Goal: Find specific page/section: Find specific page/section

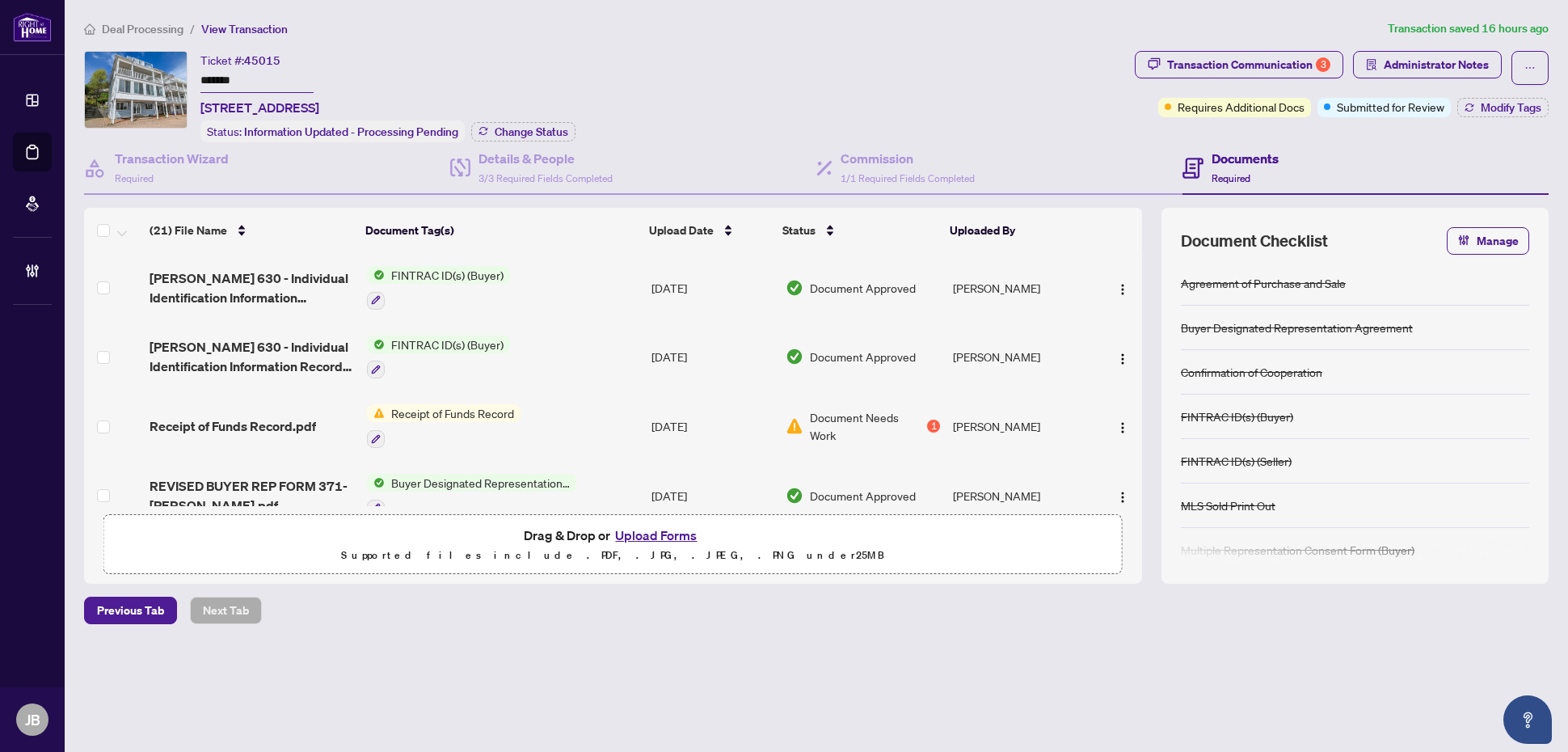
click at [1371, 669] on div "Deal Processing / View Transaction Transaction saved 16 hours ago Ticket #: 450…" at bounding box center [816, 350] width 1478 height 662
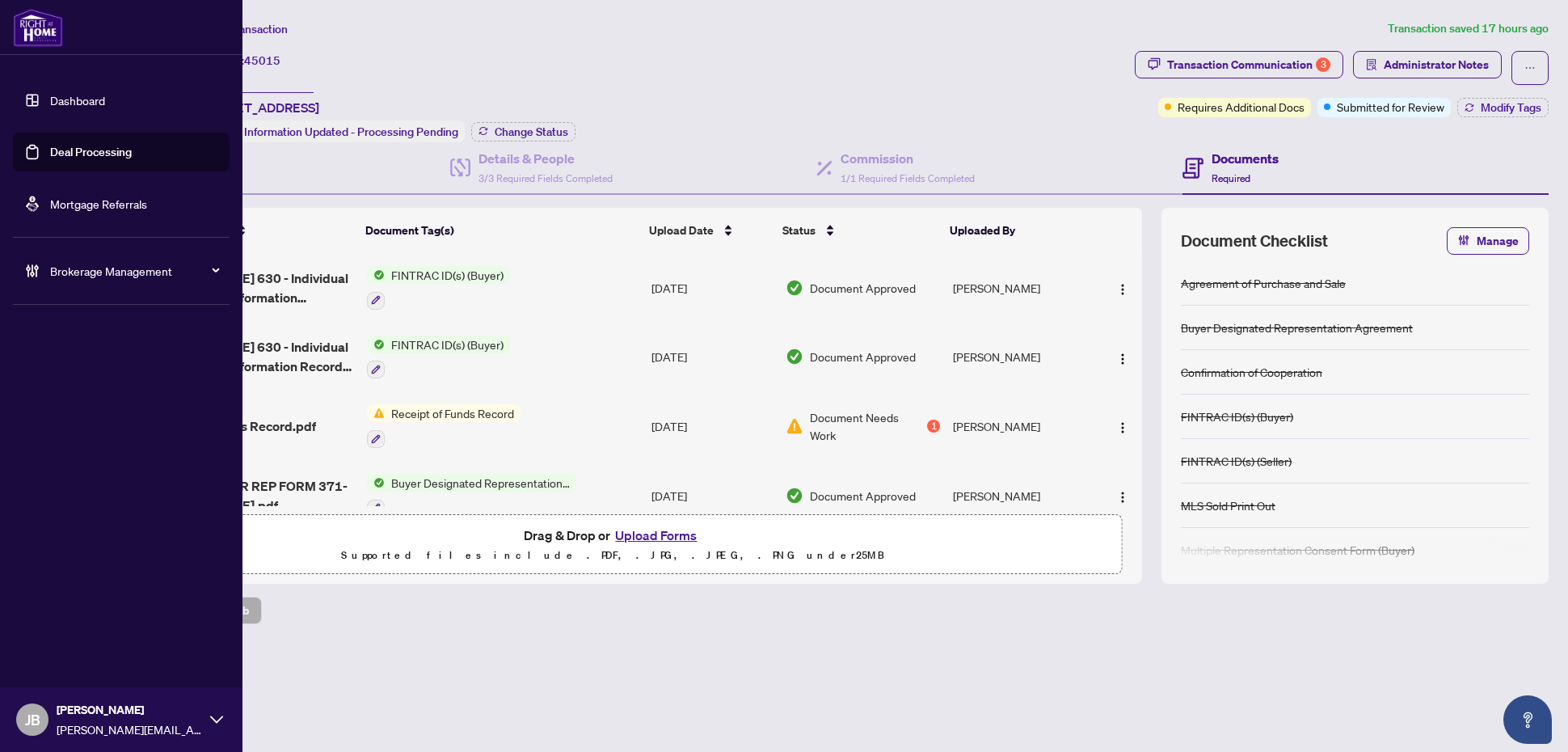
drag, startPoint x: 27, startPoint y: 158, endPoint x: 59, endPoint y: 154, distance: 32.2
click at [50, 158] on link "Deal Processing" at bounding box center [91, 152] width 82 height 15
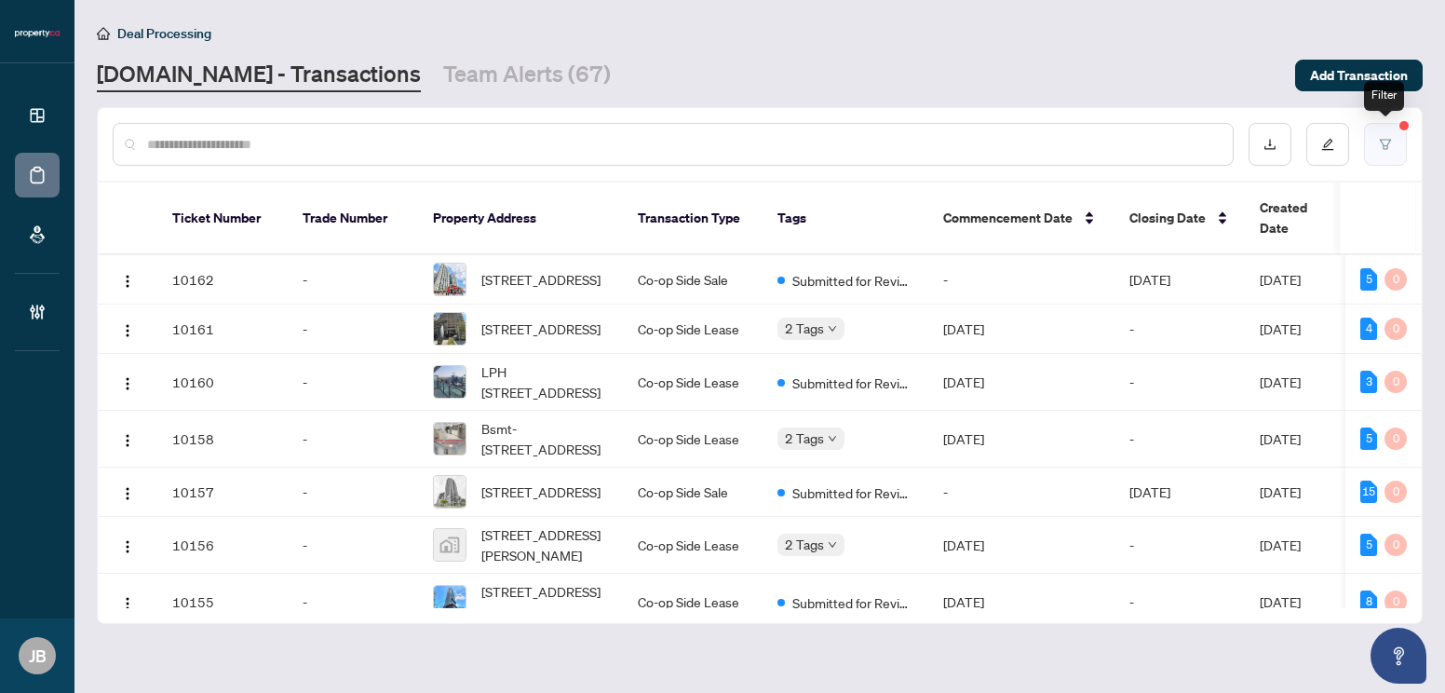
click at [1381, 142] on icon "filter" at bounding box center [1385, 144] width 13 height 13
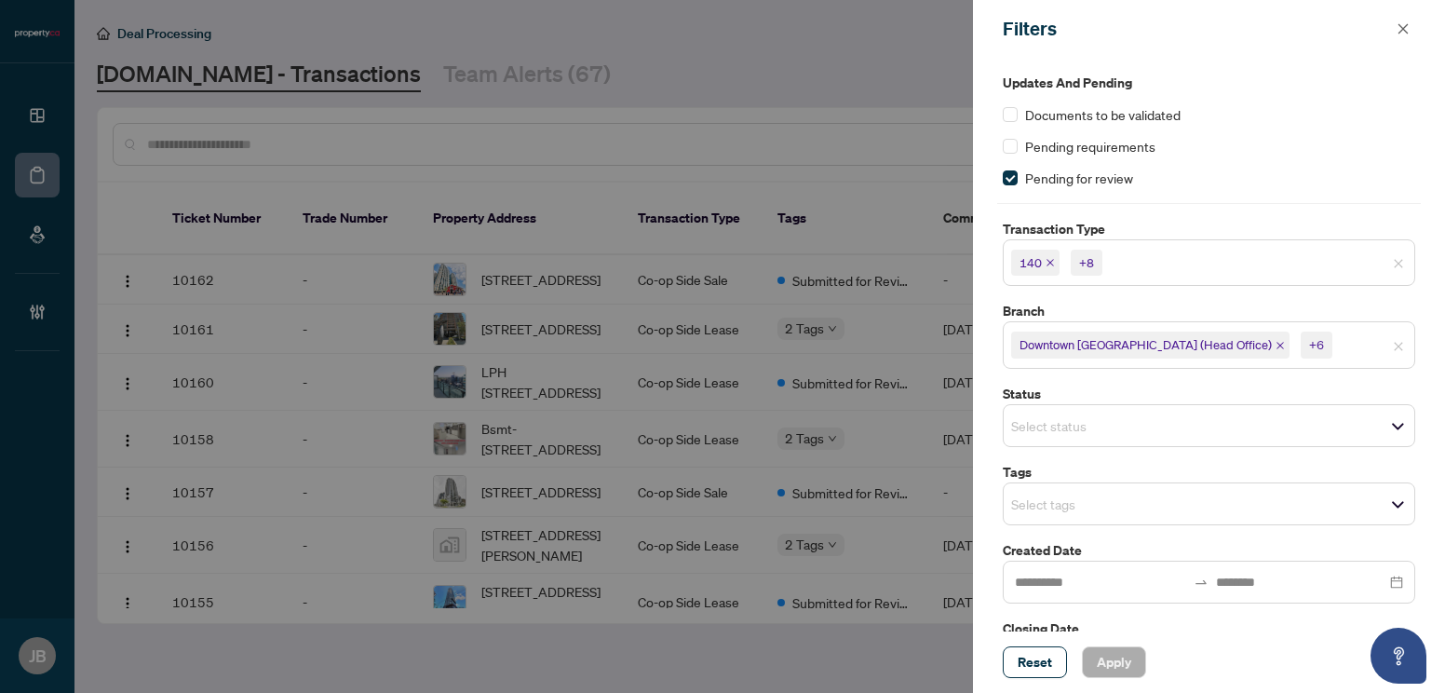
click at [1336, 334] on input "search" at bounding box center [1401, 345] width 130 height 22
click at [973, 599] on div "Updates and Pending Documents to be validated Pending requirements Pending for …" at bounding box center [1209, 345] width 472 height 574
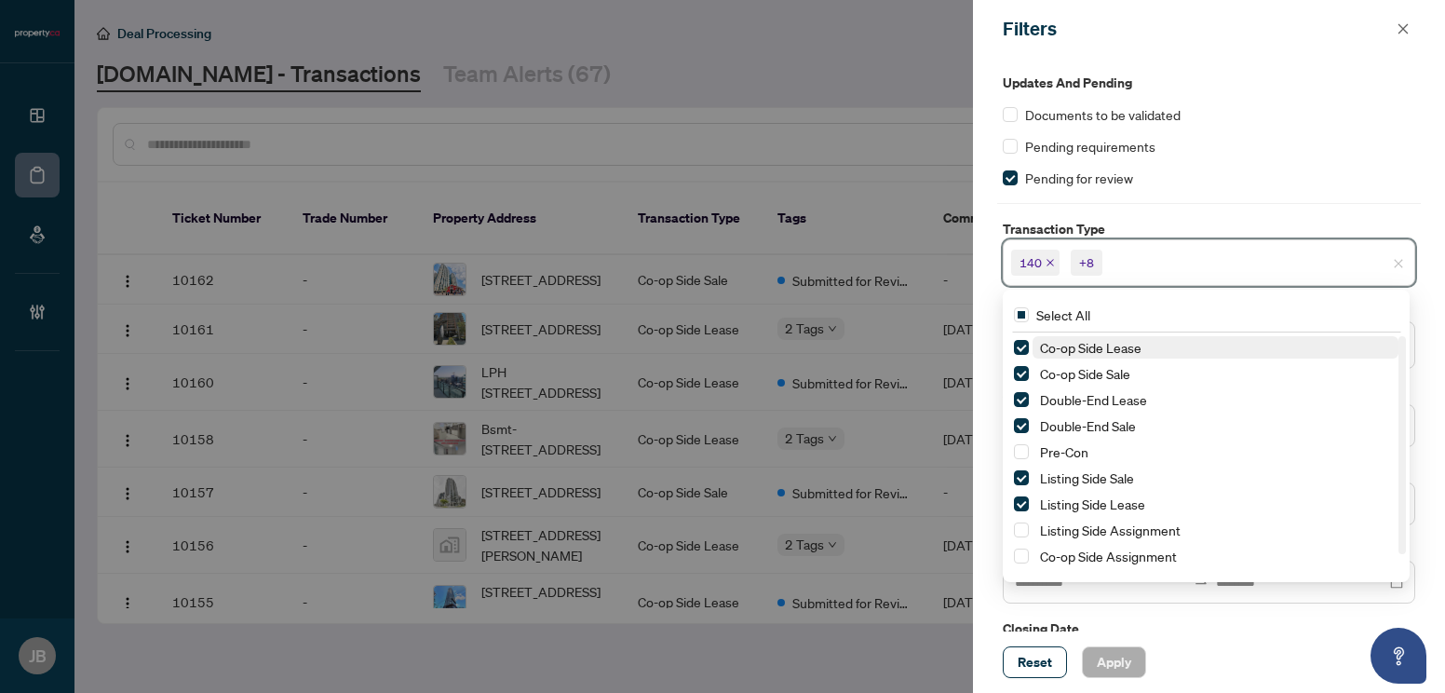
click at [1147, 251] on input "search" at bounding box center [1171, 262] width 130 height 22
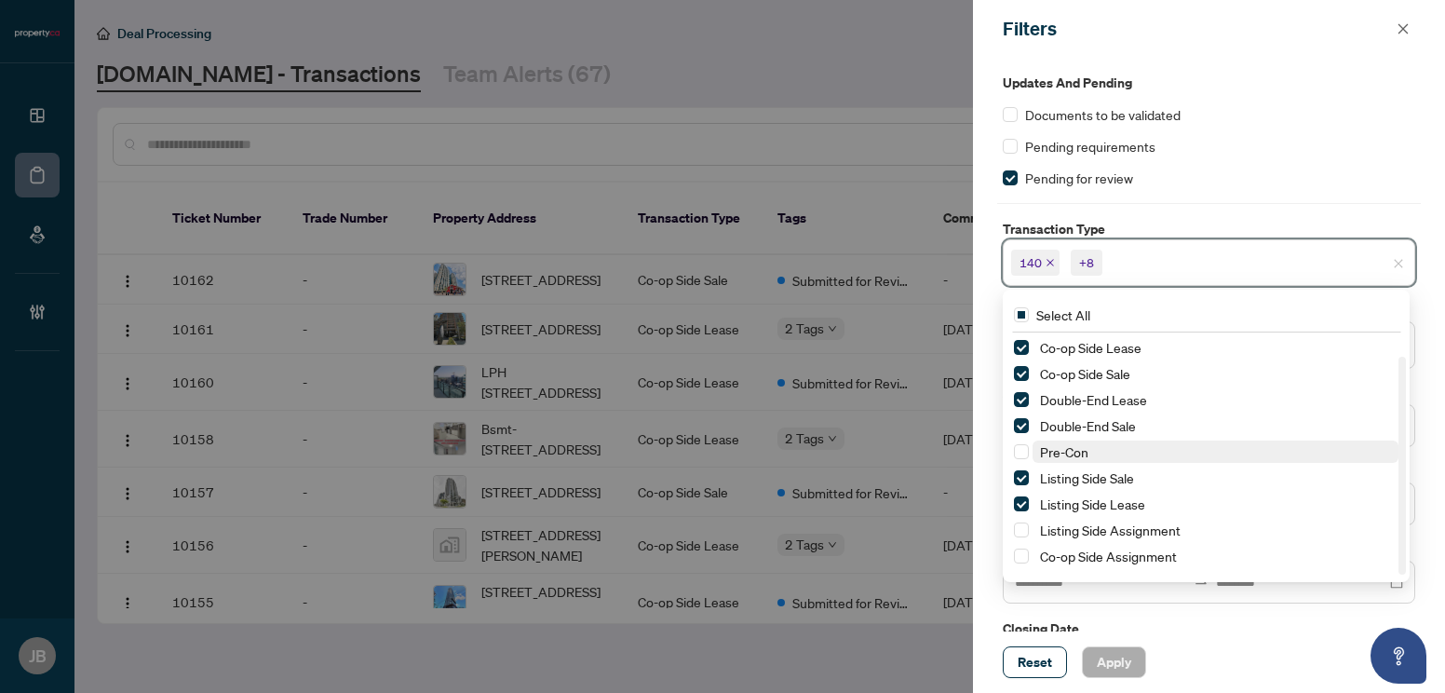
scroll to position [65, 0]
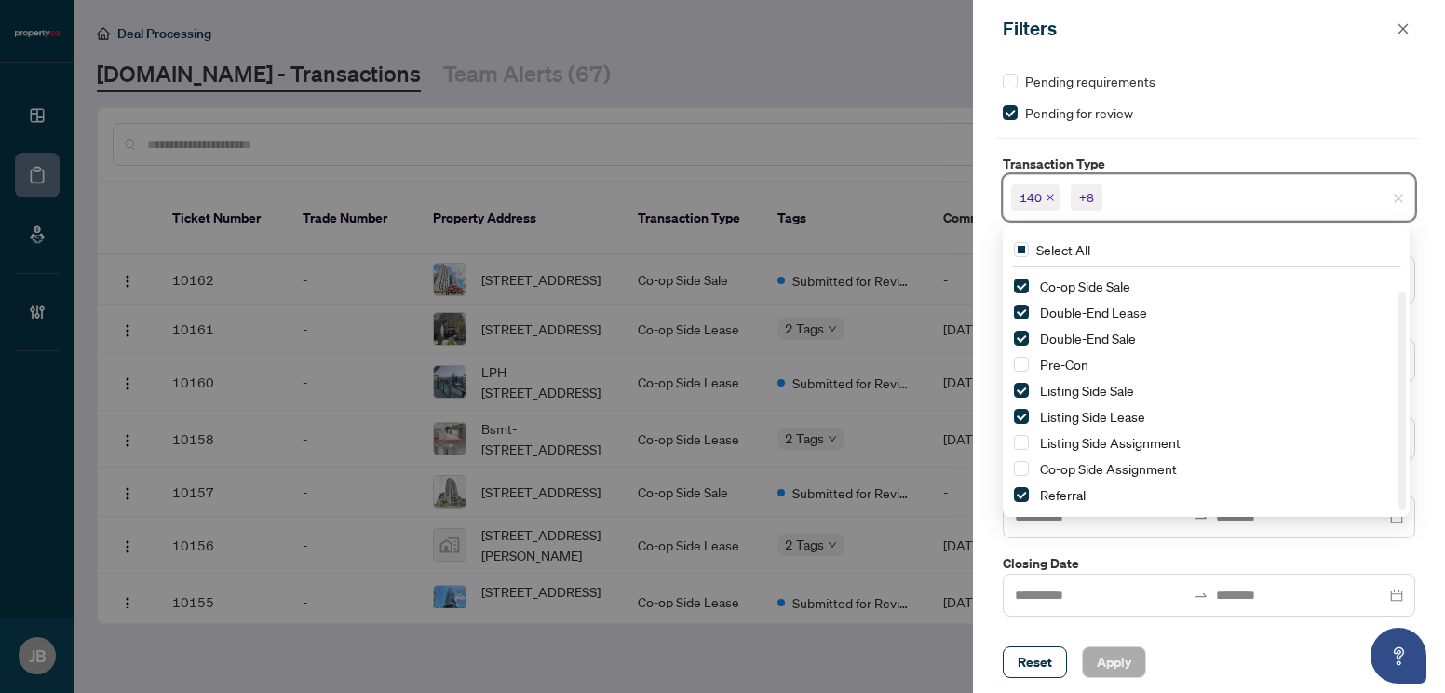
click at [987, 546] on div "Updates and Pending Documents to be validated Pending requirements Pending for …" at bounding box center [1209, 345] width 472 height 574
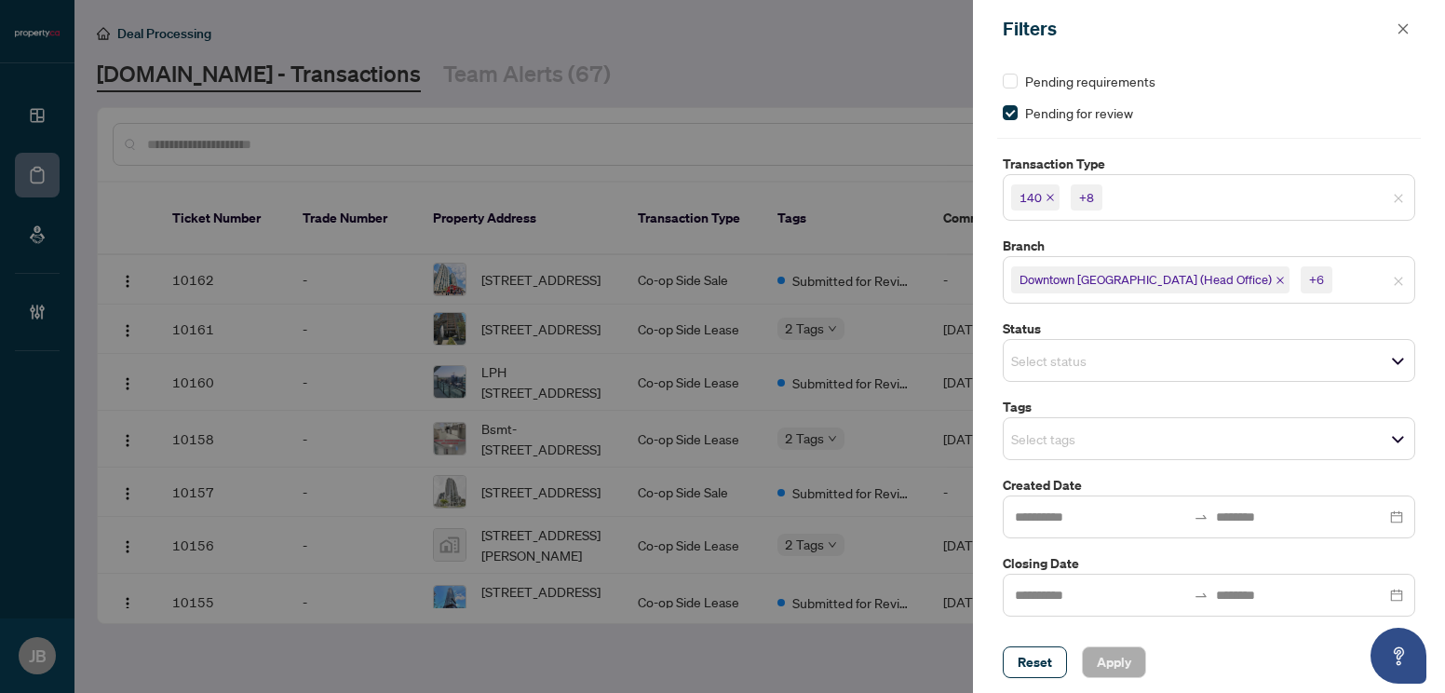
click at [1228, 668] on div "Reset Apply" at bounding box center [1209, 662] width 412 height 32
click at [1410, 27] on button "button" at bounding box center [1403, 29] width 24 height 22
